Goal: Obtain resource: Download file/media

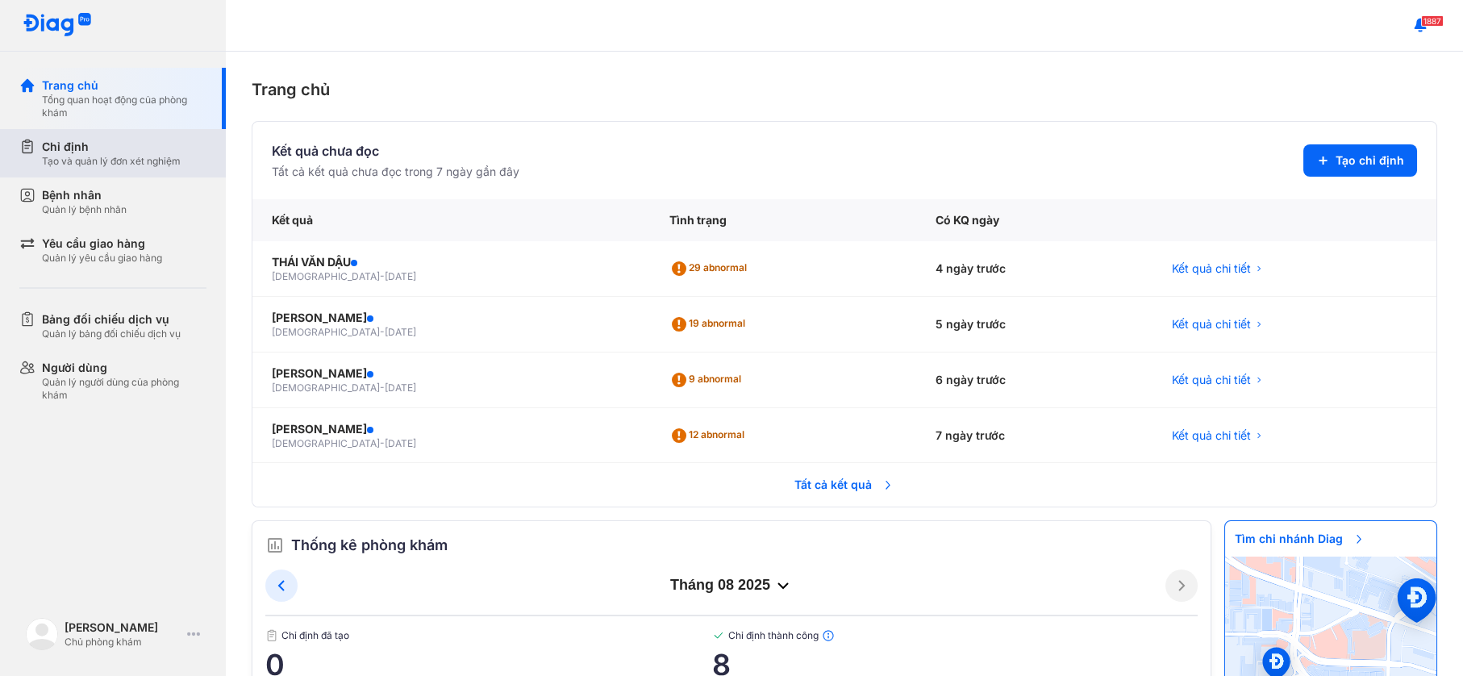
click at [113, 140] on div "Chỉ định" at bounding box center [111, 147] width 139 height 16
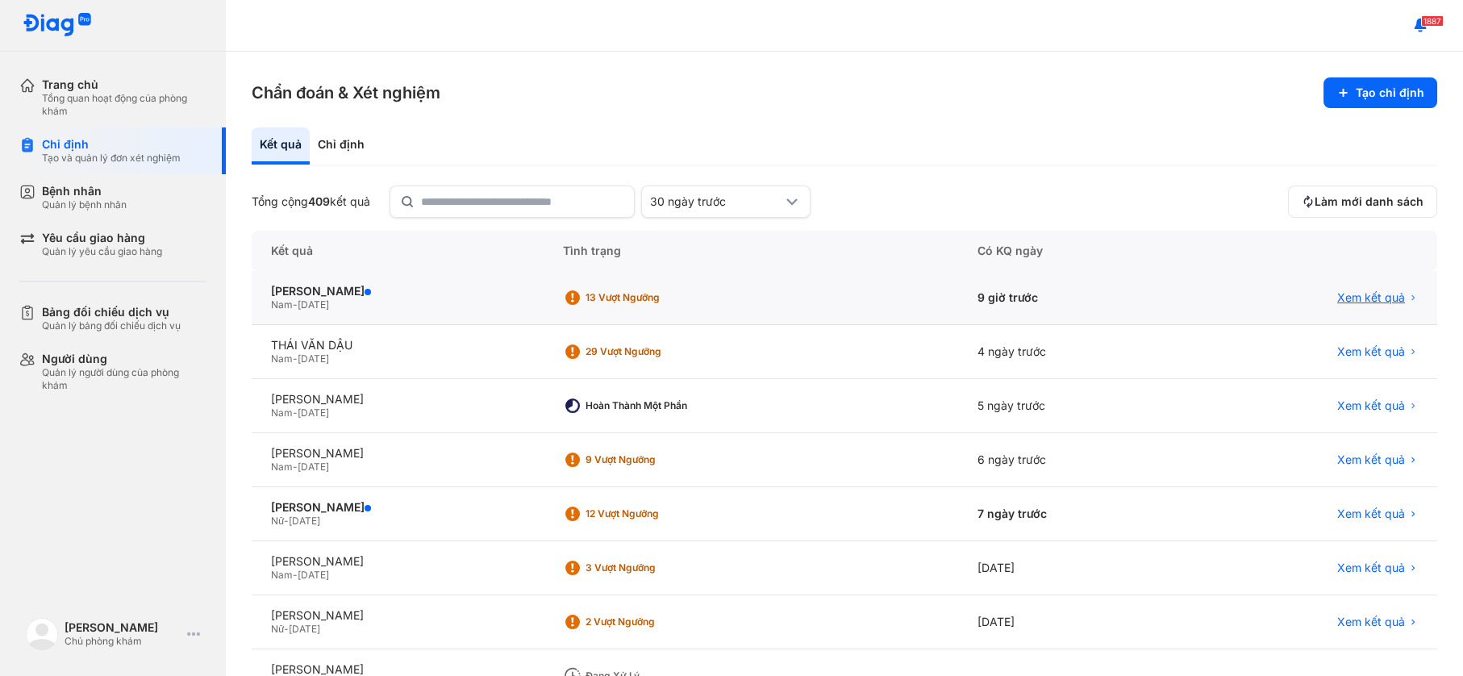
click at [1350, 294] on span "Xem kết quả" at bounding box center [1371, 297] width 68 height 15
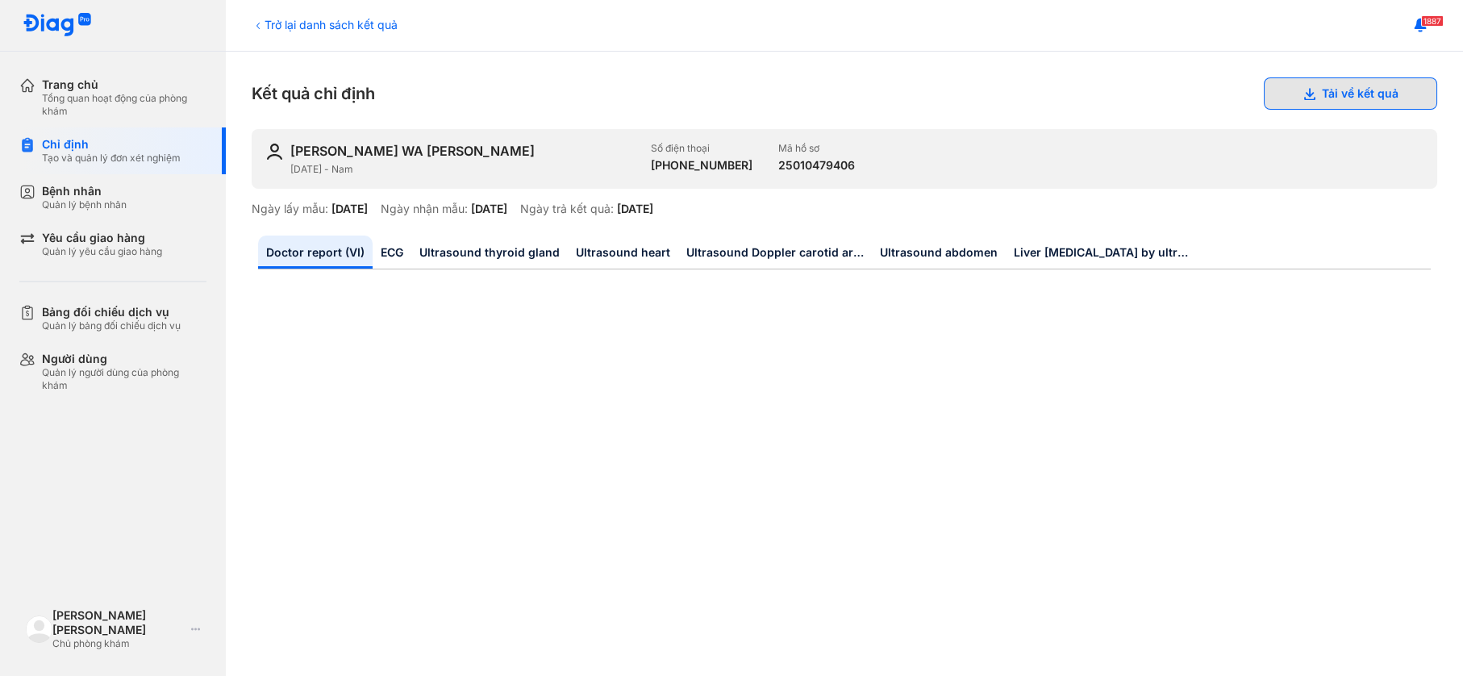
click at [1325, 90] on button "Tải về kết quả" at bounding box center [1350, 93] width 173 height 32
click at [1327, 90] on button "Tải về kết quả" at bounding box center [1350, 93] width 173 height 32
drag, startPoint x: 461, startPoint y: 145, endPoint x: 296, endPoint y: 145, distance: 165.3
click at [296, 145] on div "[PERSON_NAME]" at bounding box center [464, 151] width 348 height 18
copy div "[PERSON_NAME]"
